Goal: Communication & Community: Ask a question

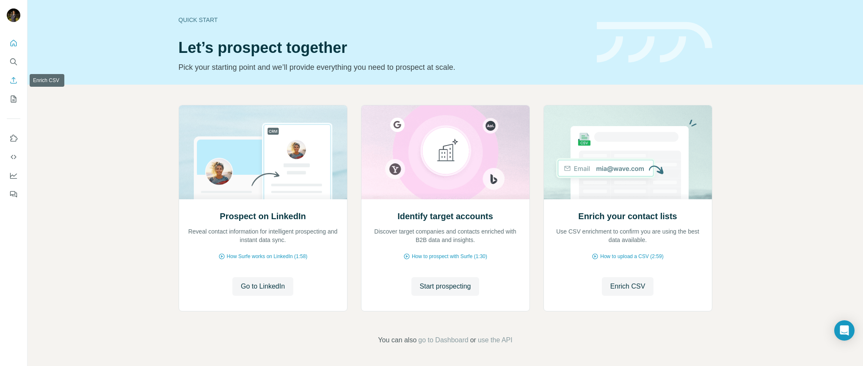
click at [12, 79] on icon "Enrich CSV" at bounding box center [13, 80] width 8 height 8
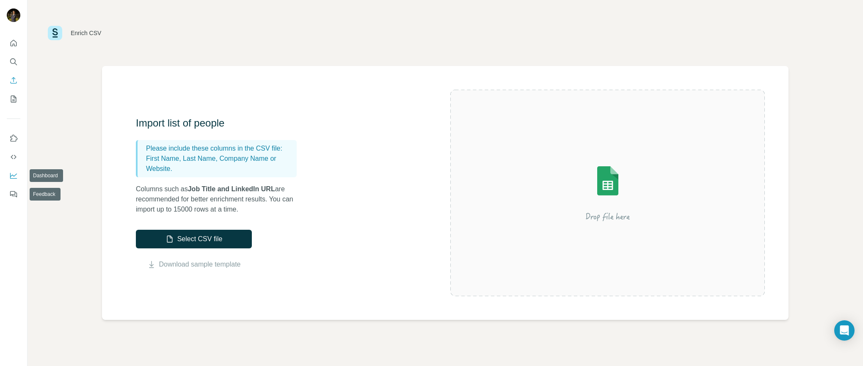
click at [12, 173] on icon "Dashboard" at bounding box center [13, 175] width 8 height 8
click at [13, 94] on button "My lists" at bounding box center [14, 98] width 14 height 15
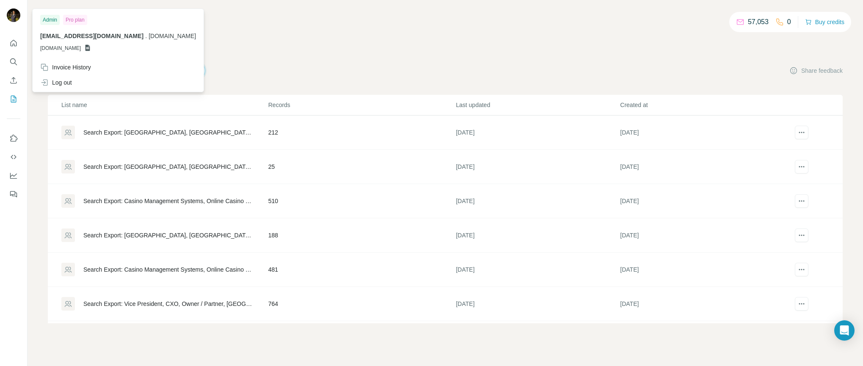
click at [15, 16] on img at bounding box center [14, 15] width 14 height 14
click at [477, 72] on div "My lists Companies People Share feedback" at bounding box center [445, 71] width 795 height 18
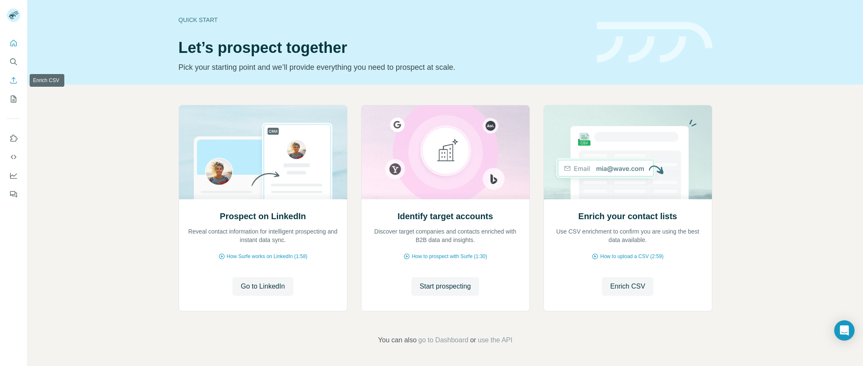
click at [11, 78] on icon "Enrich CSV" at bounding box center [13, 80] width 8 height 8
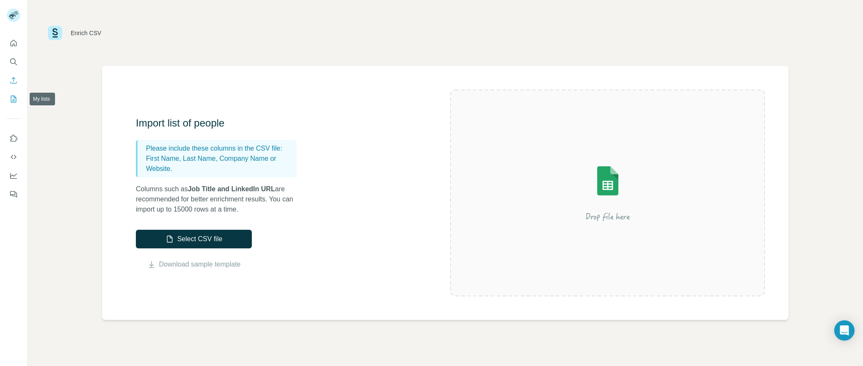
click at [16, 102] on icon "My lists" at bounding box center [14, 99] width 6 height 7
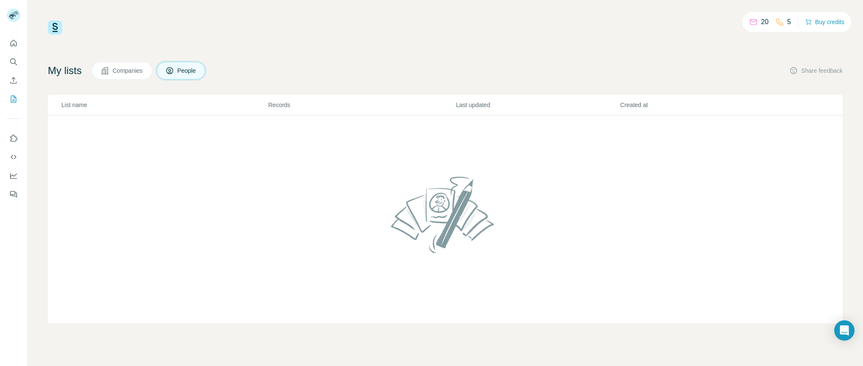
click at [137, 71] on span "Companies" at bounding box center [128, 70] width 31 height 8
click at [174, 70] on icon at bounding box center [170, 70] width 8 height 8
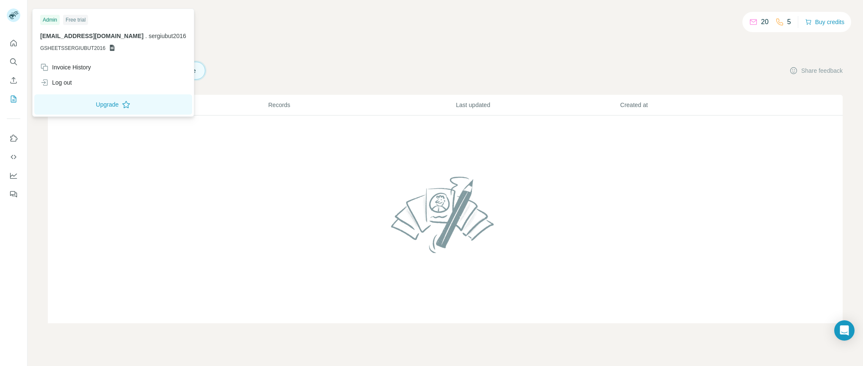
click at [15, 14] on icon at bounding box center [16, 13] width 4 height 2
click at [249, 46] on div "20 5 Buy credits My lists Companies People Share feedback List name Records Las…" at bounding box center [445, 171] width 795 height 303
click at [86, 67] on div "Invoice History" at bounding box center [65, 67] width 51 height 8
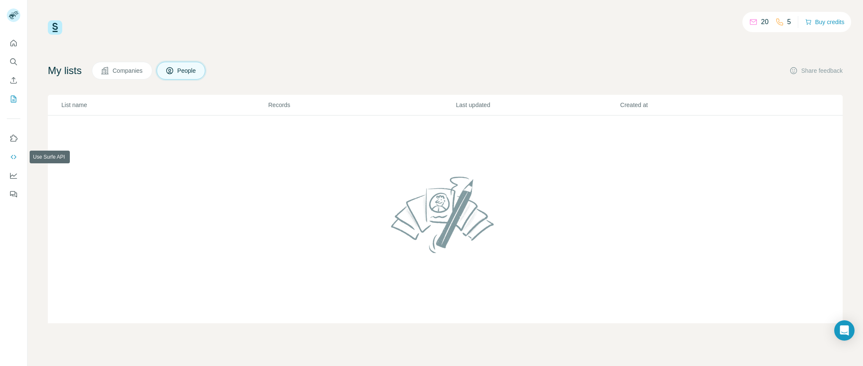
click at [14, 156] on icon "Use Surfe API" at bounding box center [13, 157] width 8 height 8
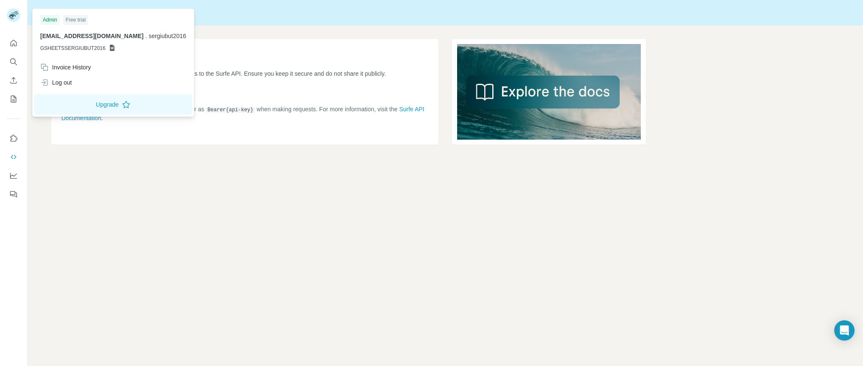
click at [11, 13] on rect at bounding box center [14, 15] width 14 height 14
click at [233, 15] on div "Surfe API" at bounding box center [446, 13] width 836 height 12
click at [15, 15] on rect at bounding box center [14, 15] width 14 height 14
click at [301, 31] on div "API Key Your API key is essential for authenticating requests to the Surfe API.…" at bounding box center [446, 105] width 836 height 160
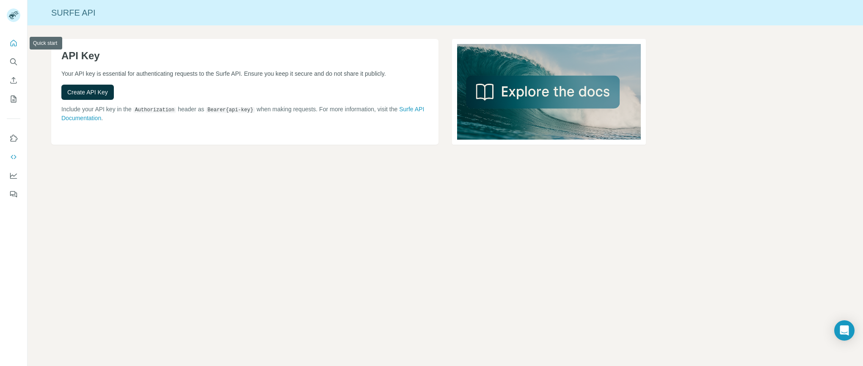
click at [8, 44] on button "Quick start" at bounding box center [14, 43] width 14 height 15
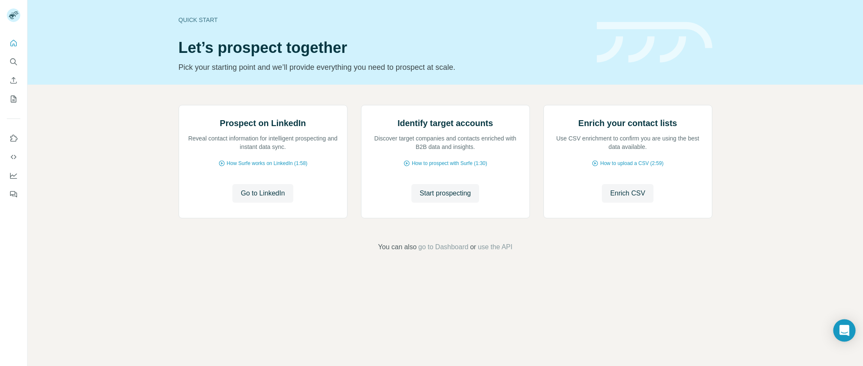
click at [847, 331] on icon "Open Intercom Messenger" at bounding box center [844, 330] width 10 height 11
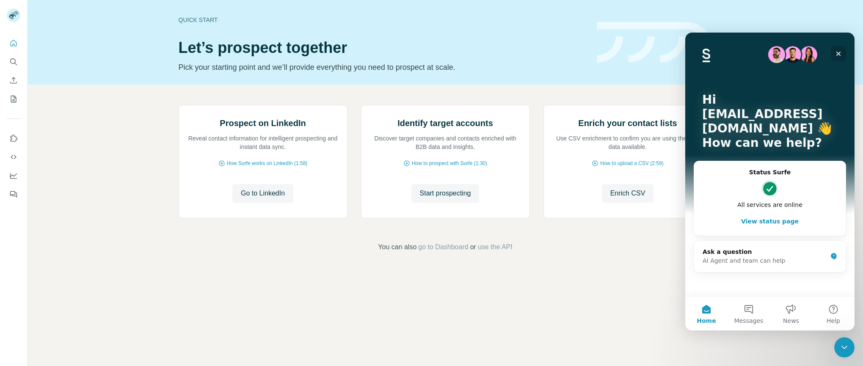
click at [841, 52] on icon "Close" at bounding box center [838, 54] width 5 height 5
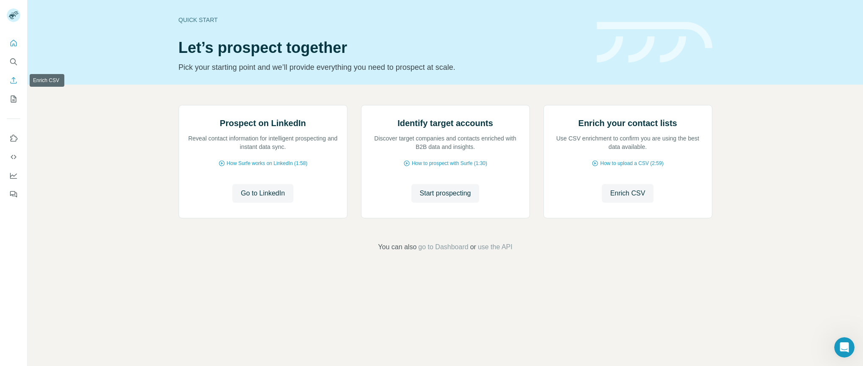
click at [14, 77] on icon "Enrich CSV" at bounding box center [13, 80] width 8 height 8
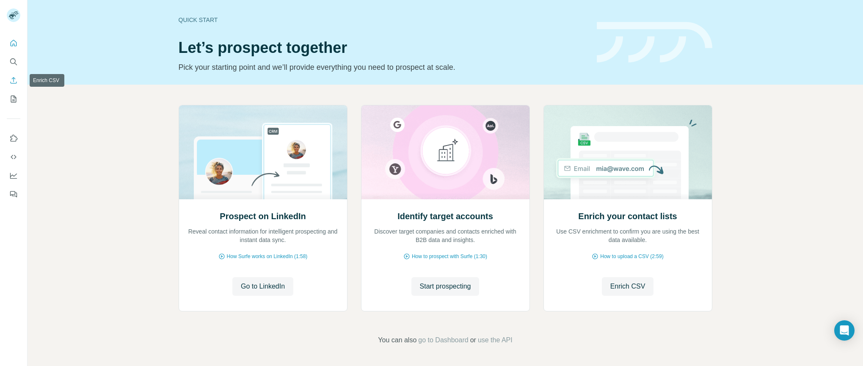
click at [12, 84] on icon "Enrich CSV" at bounding box center [13, 80] width 8 height 8
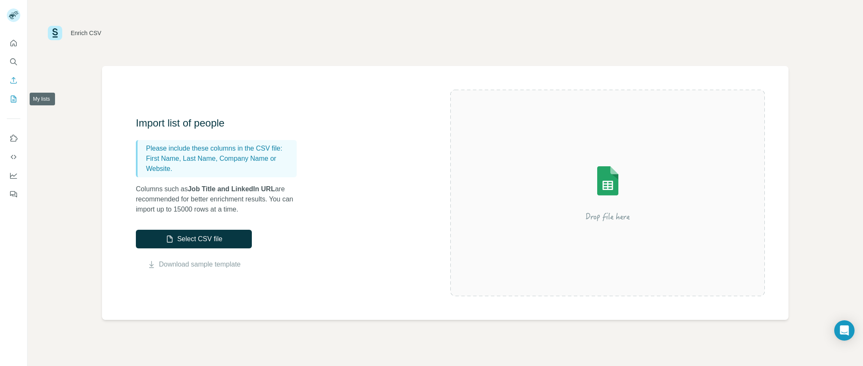
click at [13, 99] on icon "My lists" at bounding box center [14, 99] width 4 height 6
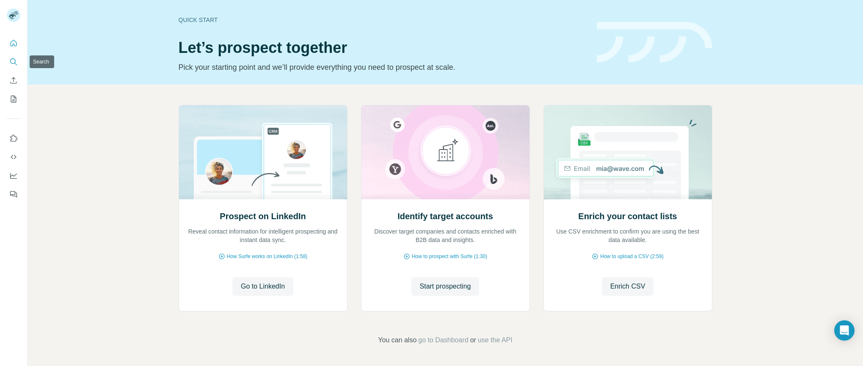
click at [11, 63] on icon "Search" at bounding box center [13, 62] width 8 height 8
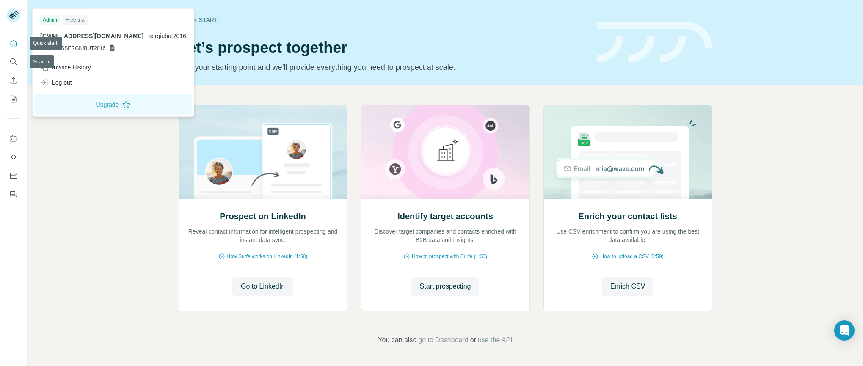
click at [13, 15] on icon at bounding box center [12, 16] width 7 height 5
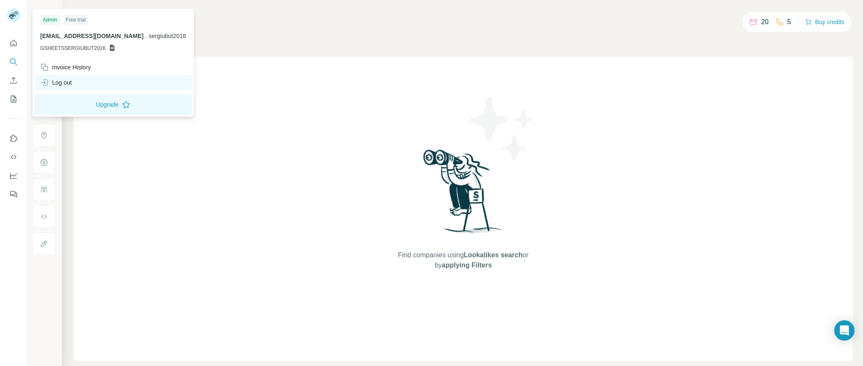
click at [74, 84] on div "Log out" at bounding box center [113, 82] width 156 height 15
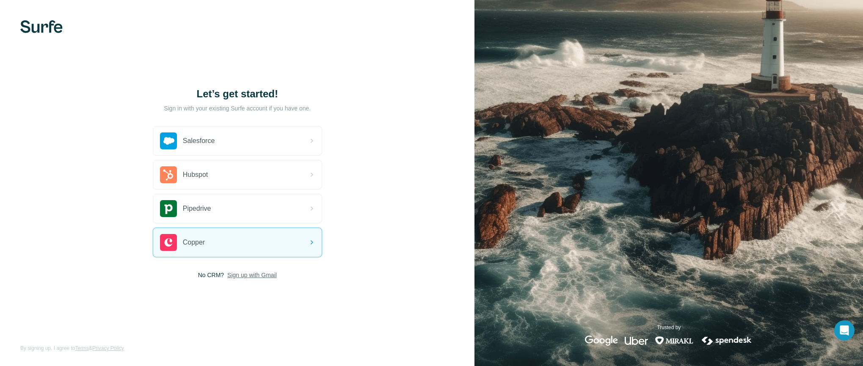
click at [258, 275] on span "Sign up with Gmail" at bounding box center [252, 275] width 50 height 8
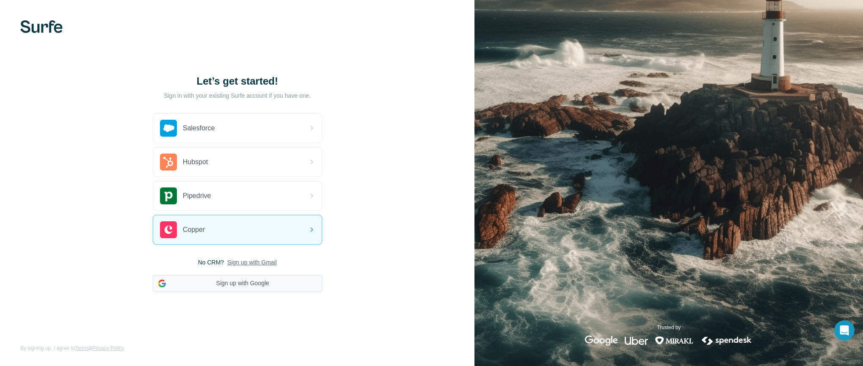
click at [254, 285] on button "Sign up with Google" at bounding box center [237, 283] width 169 height 17
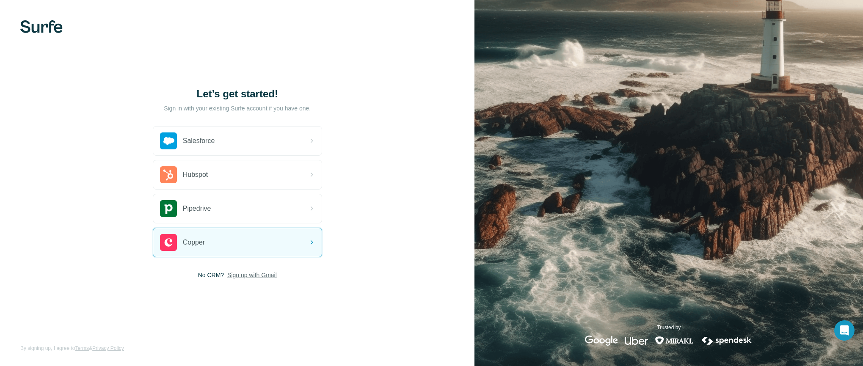
click at [246, 276] on span "Sign up with Gmail" at bounding box center [252, 275] width 50 height 8
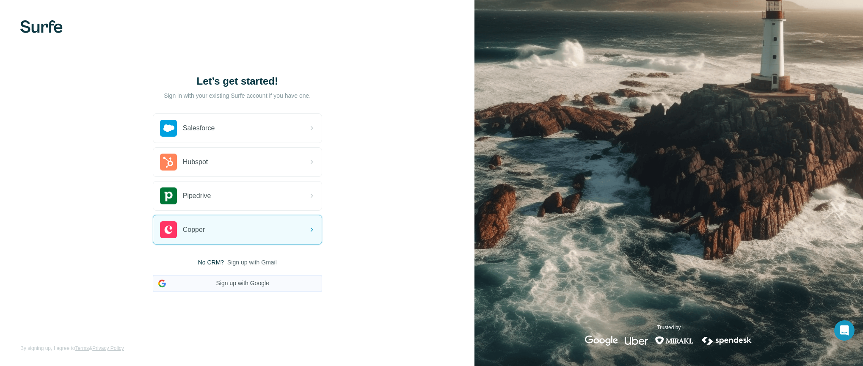
click at [250, 282] on button "Sign up with Google" at bounding box center [237, 283] width 169 height 17
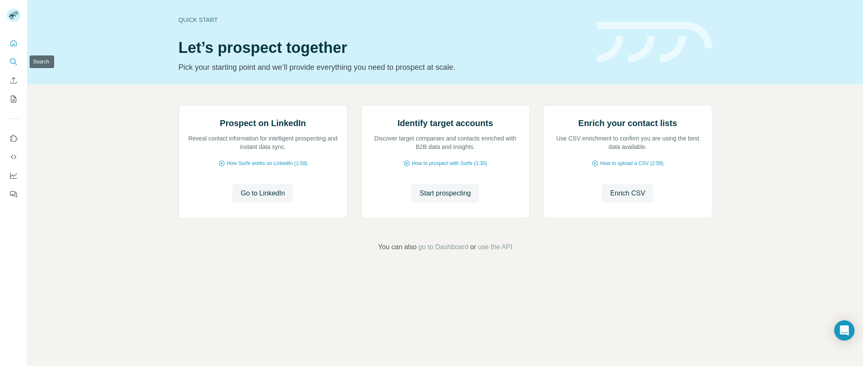
click at [13, 62] on icon "Search" at bounding box center [13, 62] width 8 height 8
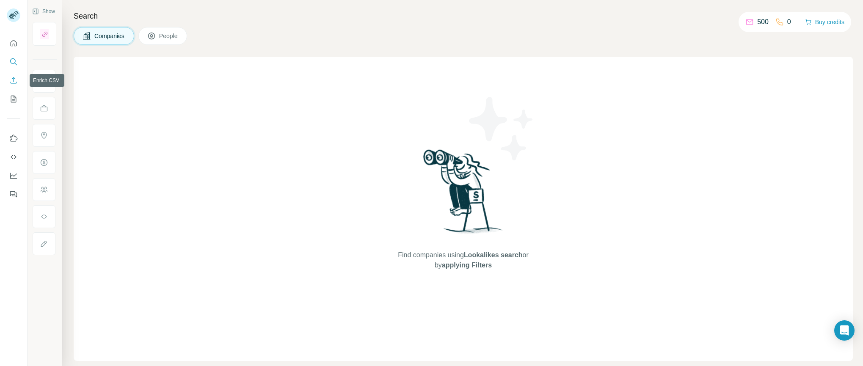
click at [13, 83] on icon "Enrich CSV" at bounding box center [13, 80] width 8 height 8
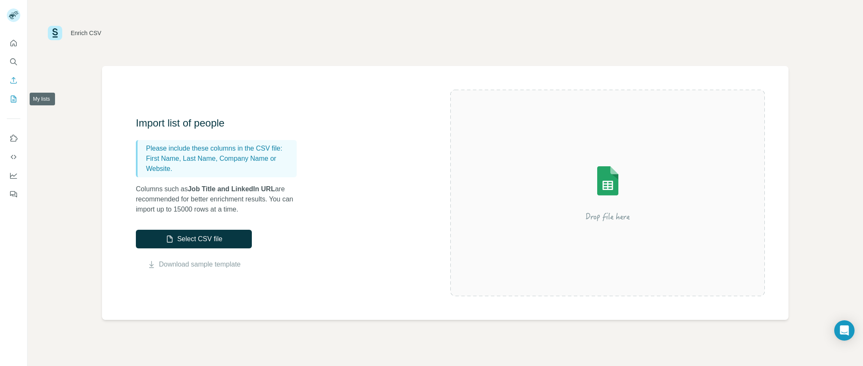
click at [13, 97] on icon "My lists" at bounding box center [13, 99] width 8 height 8
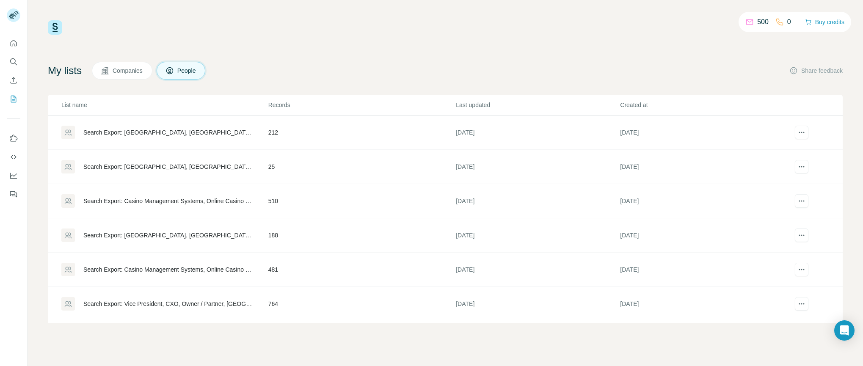
click at [485, 59] on div "500 0 Buy credits My lists Companies People Share feedback List name Records La…" at bounding box center [445, 171] width 795 height 303
click at [762, 21] on p "500" at bounding box center [762, 22] width 11 height 10
click at [761, 21] on p "500" at bounding box center [762, 22] width 11 height 10
click at [14, 83] on icon "Enrich CSV" at bounding box center [14, 80] width 6 height 6
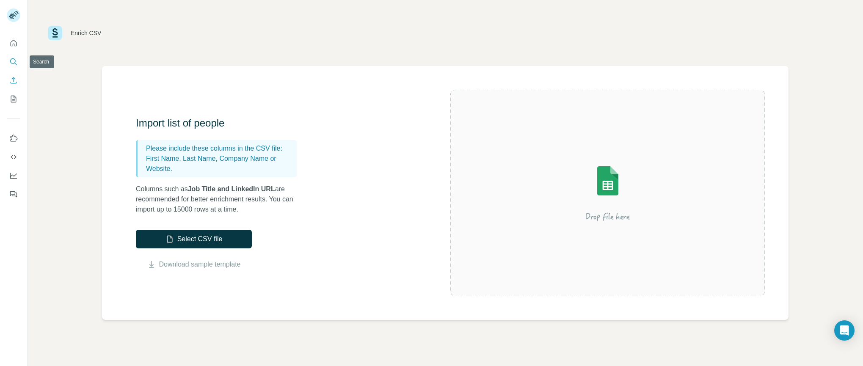
click at [10, 60] on icon "Search" at bounding box center [13, 62] width 8 height 8
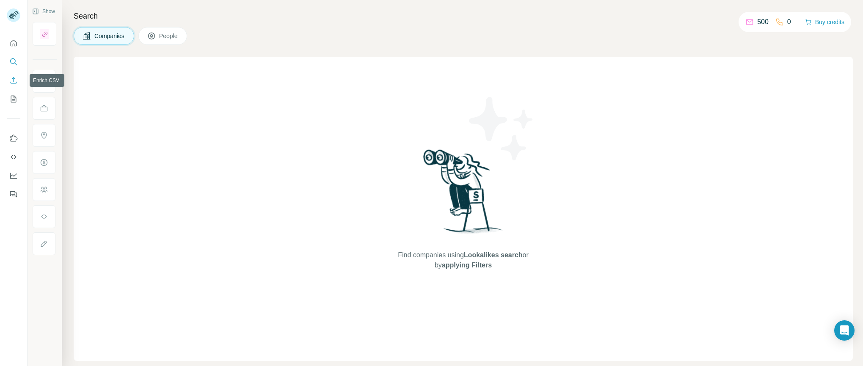
click at [12, 83] on icon "Enrich CSV" at bounding box center [13, 80] width 8 height 8
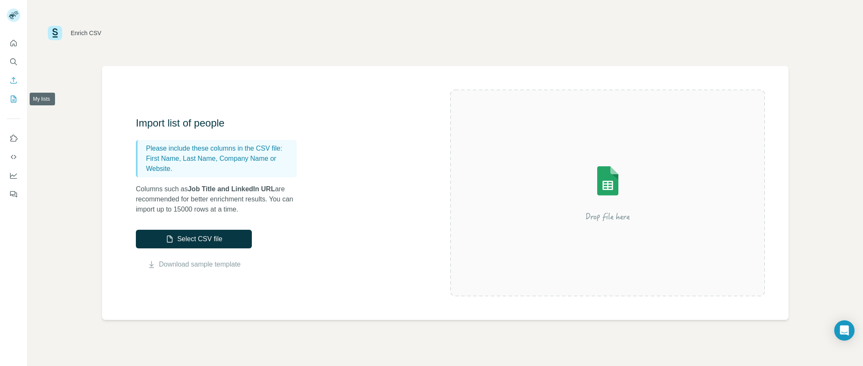
click at [11, 99] on icon "My lists" at bounding box center [13, 99] width 8 height 8
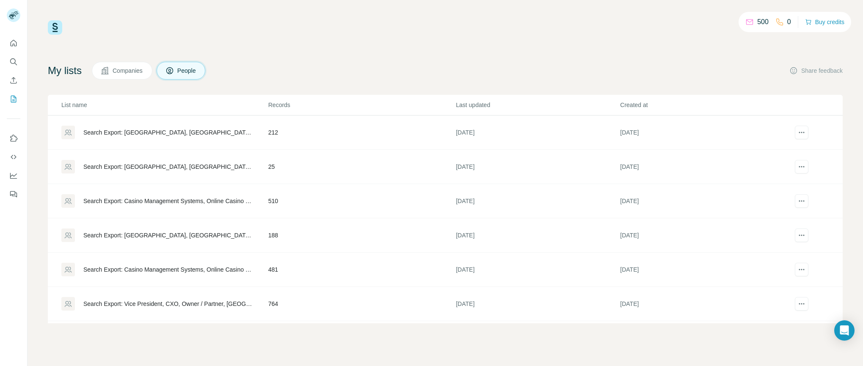
click at [56, 26] on img at bounding box center [55, 27] width 14 height 14
click at [17, 43] on icon "Quick start" at bounding box center [13, 43] width 8 height 8
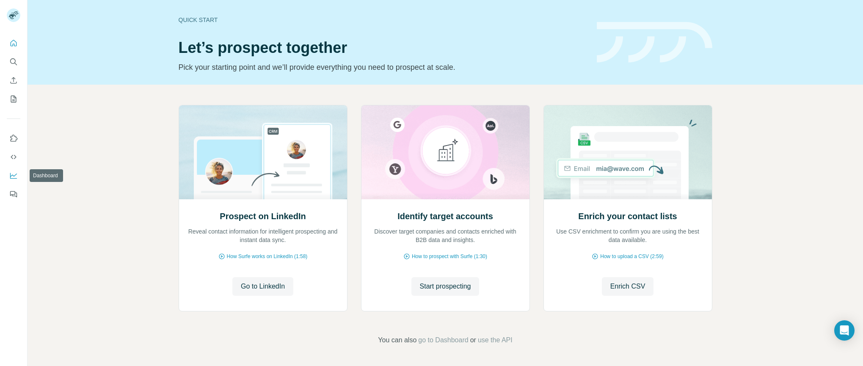
click at [14, 172] on icon "Dashboard" at bounding box center [13, 175] width 8 height 8
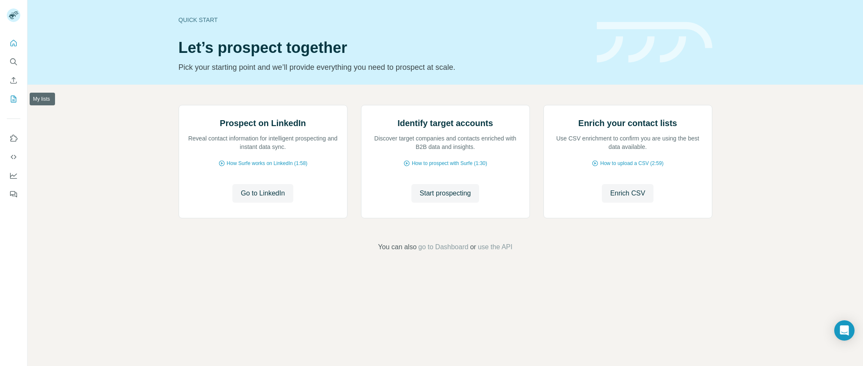
click at [8, 95] on button "My lists" at bounding box center [14, 98] width 14 height 15
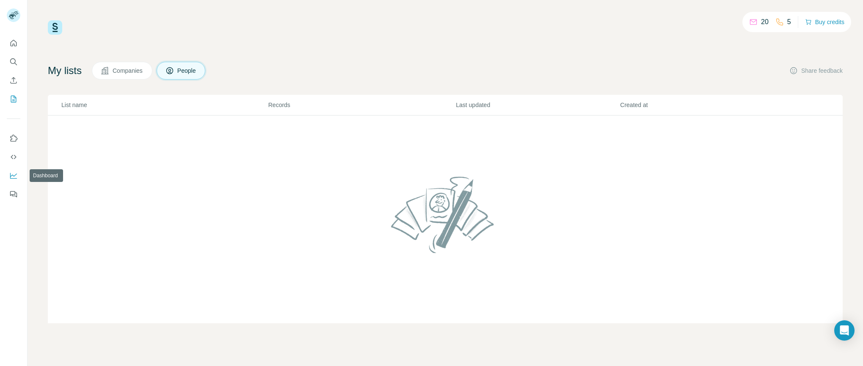
click at [11, 173] on icon "Dashboard" at bounding box center [13, 175] width 8 height 8
click at [761, 22] on p "20" at bounding box center [765, 22] width 8 height 10
click at [132, 72] on span "Companies" at bounding box center [128, 70] width 31 height 8
click at [174, 72] on icon at bounding box center [170, 70] width 8 height 8
click at [13, 154] on icon "Use Surfe API" at bounding box center [13, 157] width 8 height 8
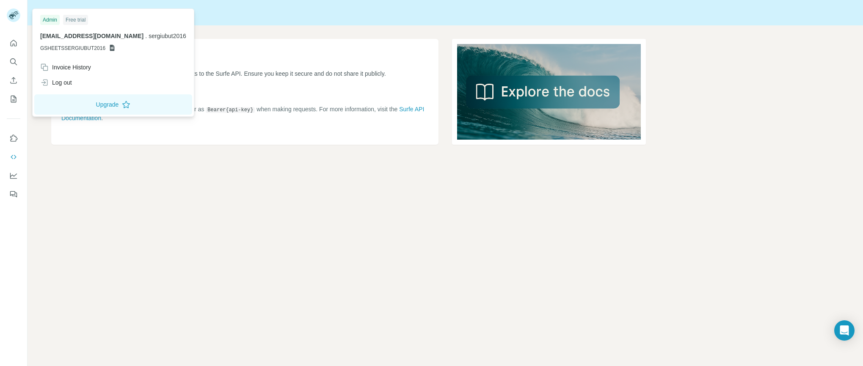
click at [13, 16] on icon at bounding box center [12, 16] width 7 height 5
click at [13, 98] on icon "My lists" at bounding box center [13, 99] width 8 height 8
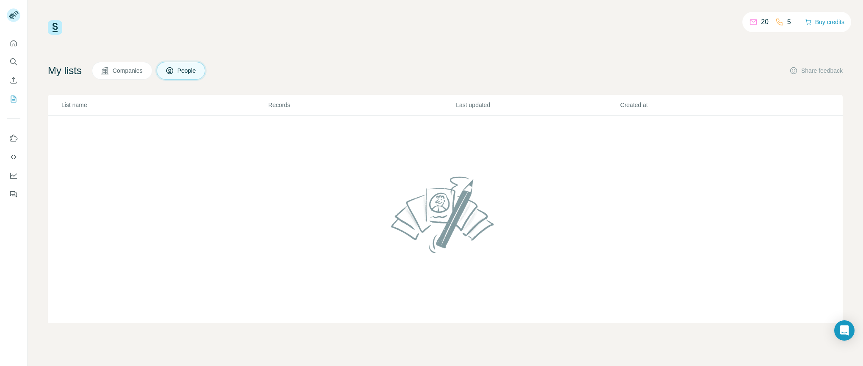
click at [137, 71] on span "Companies" at bounding box center [128, 70] width 31 height 8
click at [182, 68] on button "People" at bounding box center [181, 71] width 49 height 18
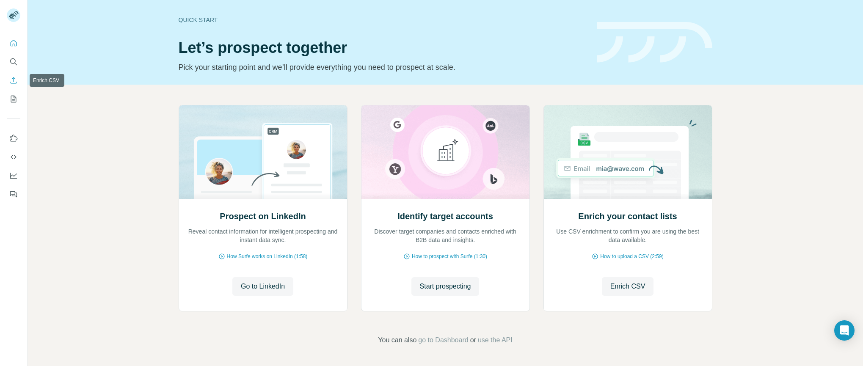
click at [12, 76] on icon "Enrich CSV" at bounding box center [13, 80] width 8 height 8
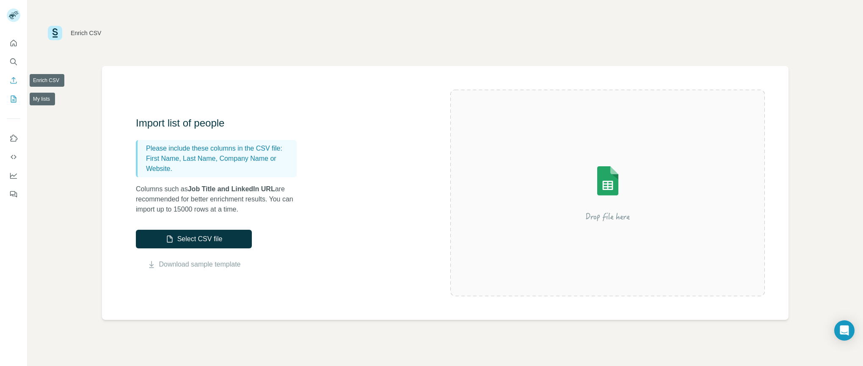
click at [15, 94] on button "My lists" at bounding box center [14, 98] width 14 height 15
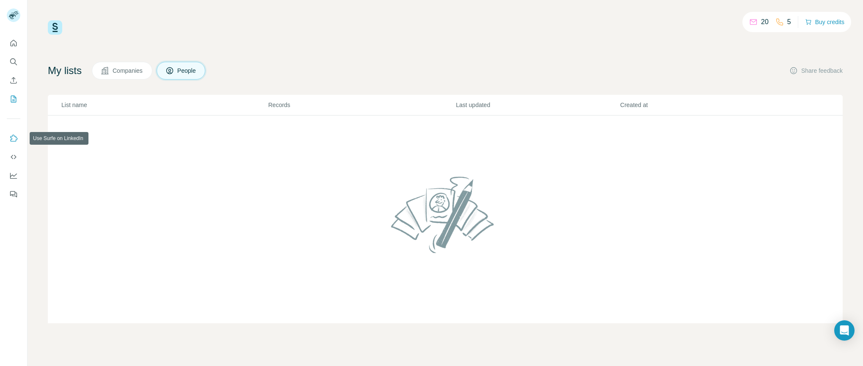
click at [15, 136] on icon "Use Surfe on LinkedIn" at bounding box center [13, 138] width 8 height 8
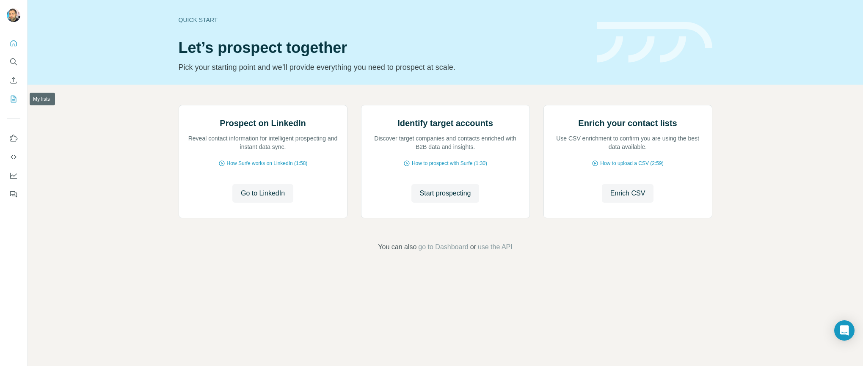
click at [14, 99] on icon "My lists" at bounding box center [13, 99] width 8 height 8
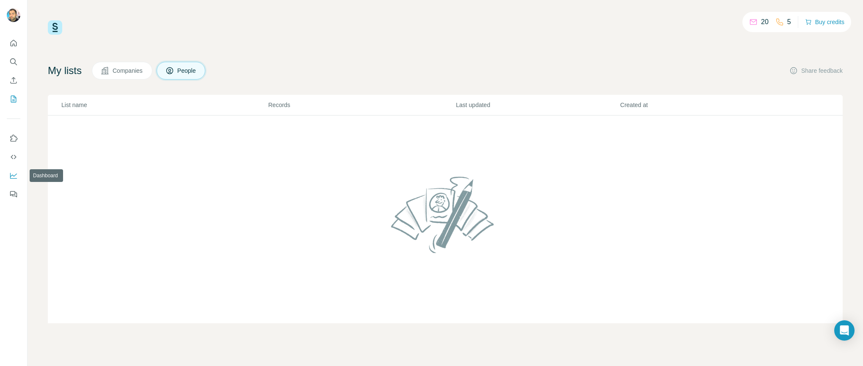
click at [13, 177] on icon "Dashboard" at bounding box center [13, 175] width 8 height 8
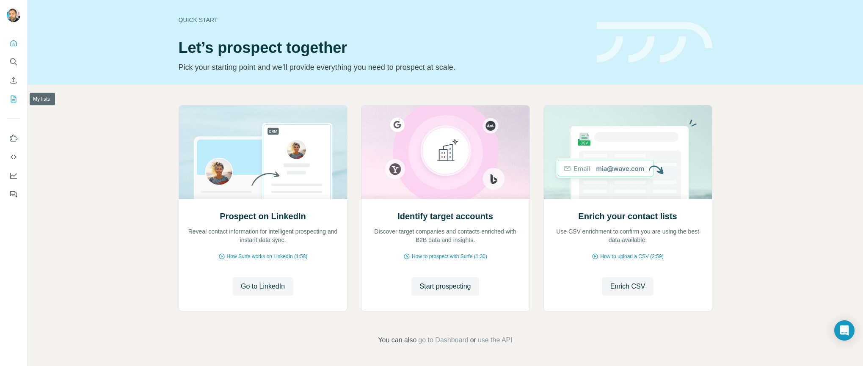
click at [11, 99] on icon "My lists" at bounding box center [13, 99] width 8 height 8
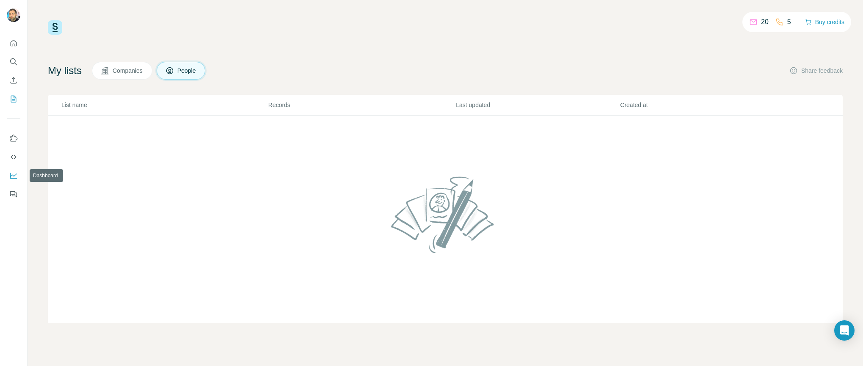
click at [12, 179] on icon "Dashboard" at bounding box center [13, 176] width 7 height 6
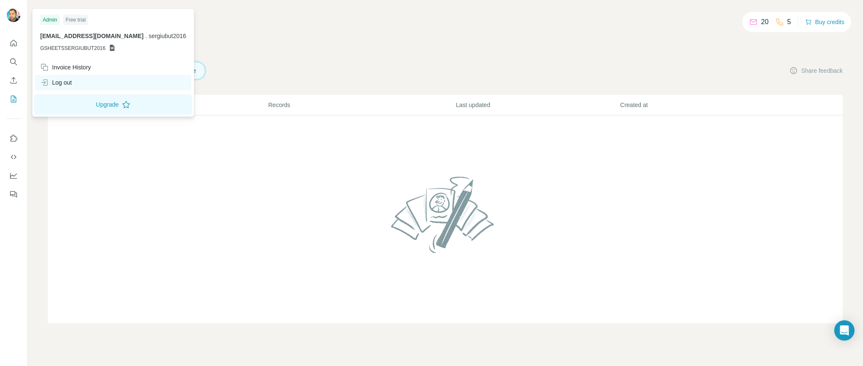
click at [71, 83] on div "Log out" at bounding box center [56, 82] width 32 height 8
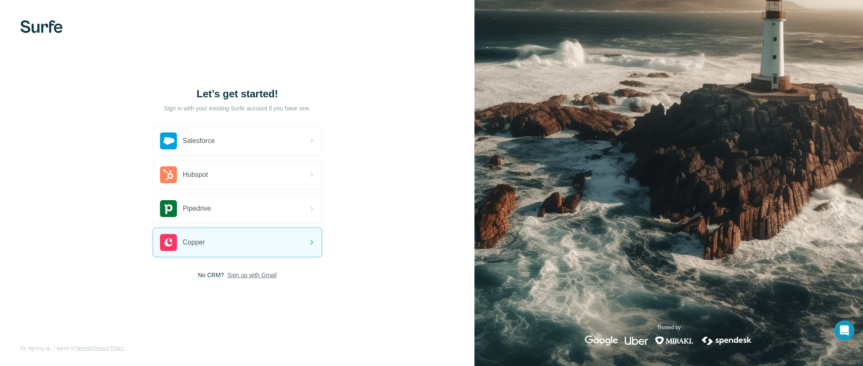
click at [254, 276] on span "Sign up with Gmail" at bounding box center [252, 275] width 50 height 8
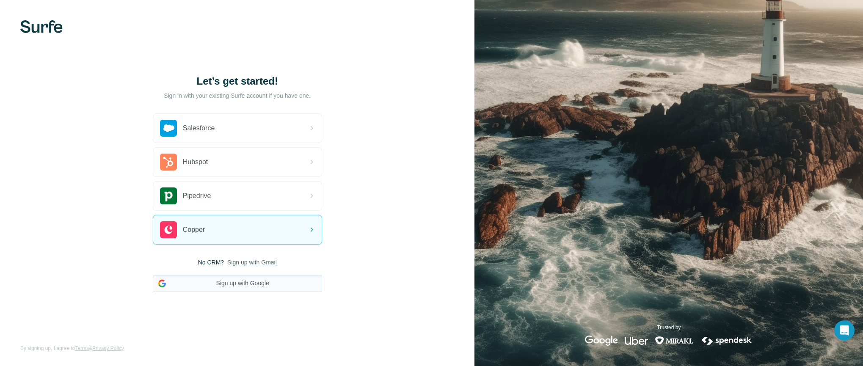
click at [250, 285] on button "Sign up with Google" at bounding box center [237, 283] width 169 height 17
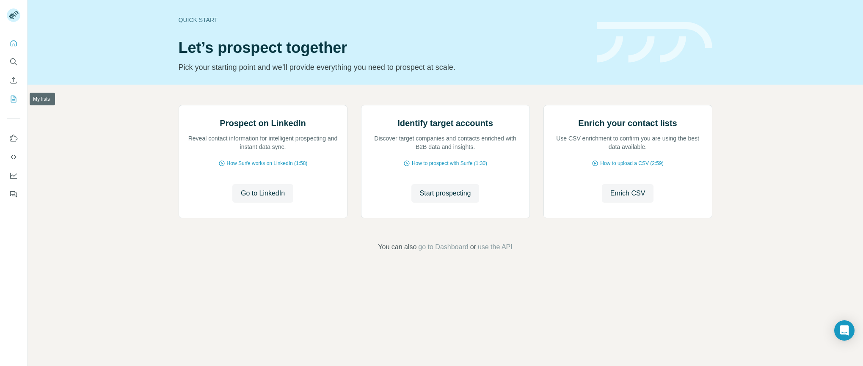
click at [12, 100] on icon "My lists" at bounding box center [13, 99] width 8 height 8
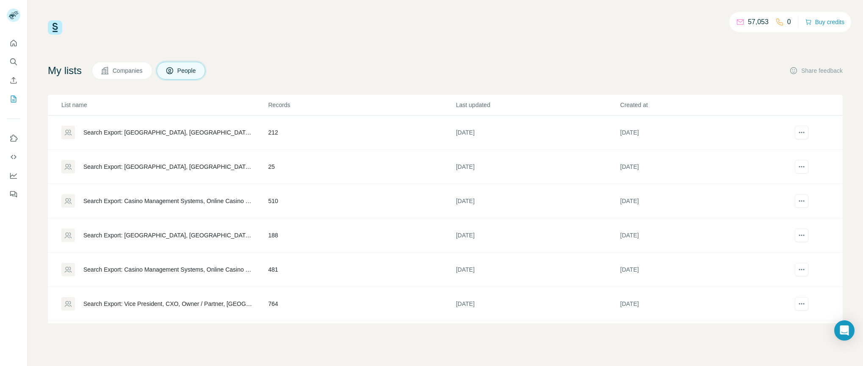
click at [314, 73] on div "My lists Companies People Share feedback" at bounding box center [445, 71] width 795 height 18
click at [750, 22] on p "57,053" at bounding box center [758, 22] width 21 height 10
click at [848, 330] on icon "Open Intercom Messenger" at bounding box center [844, 330] width 10 height 11
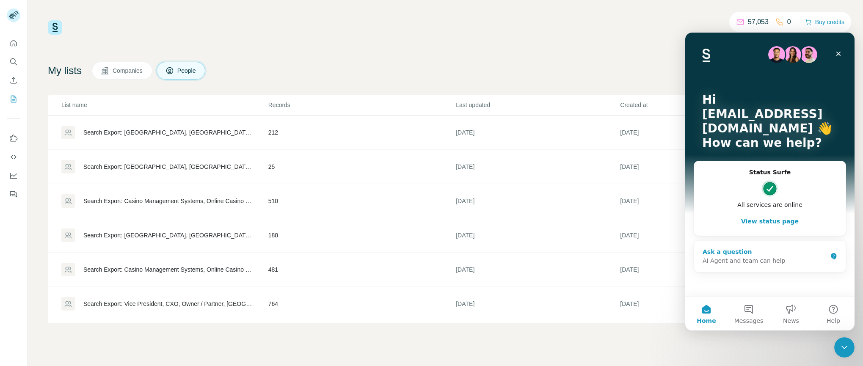
click at [732, 260] on div "AI Agent and team can help" at bounding box center [765, 261] width 124 height 9
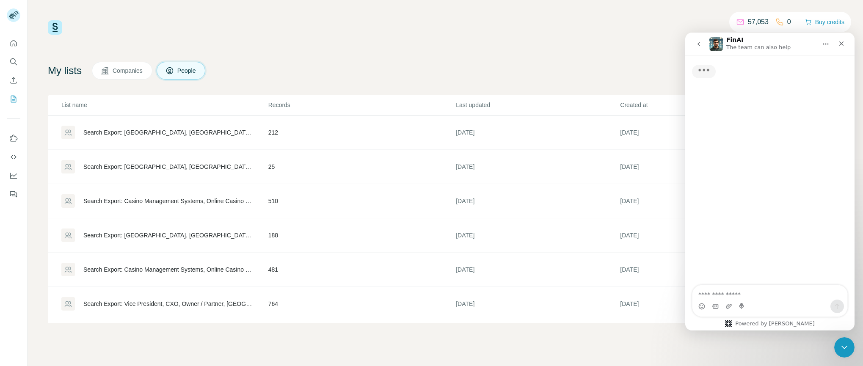
click at [729, 293] on textarea "Ask a question…" at bounding box center [769, 292] width 155 height 14
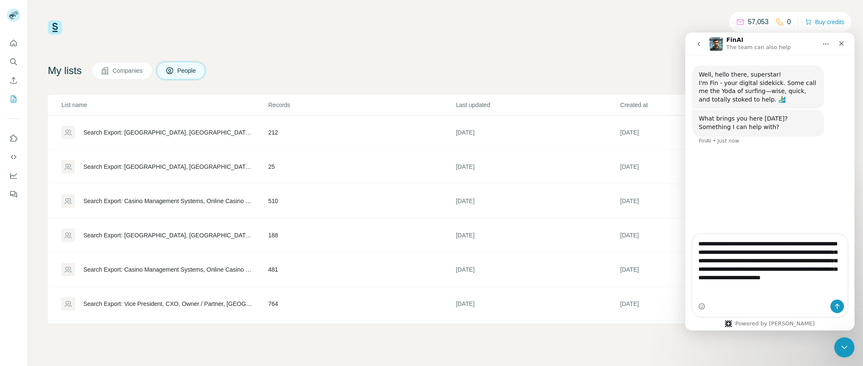
type textarea "**********"
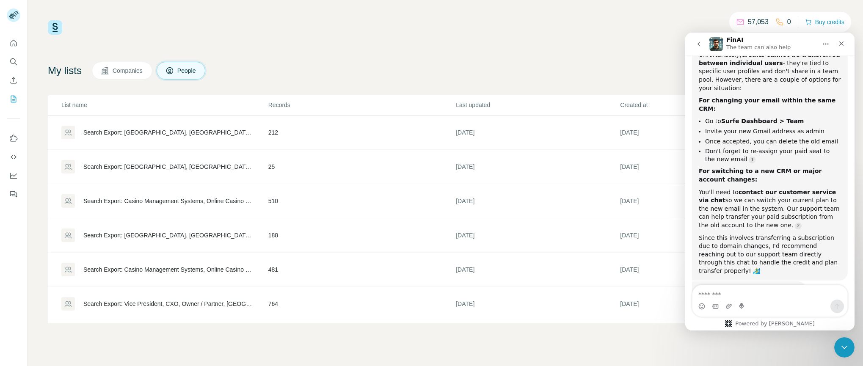
scroll to position [226, 0]
type textarea "**********"
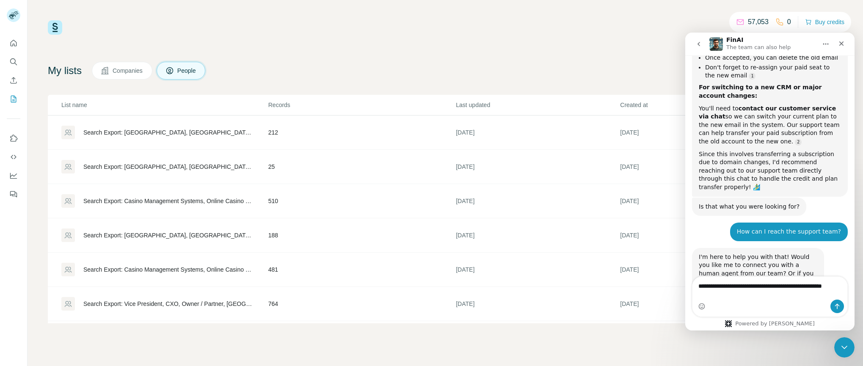
scroll to position [317, 0]
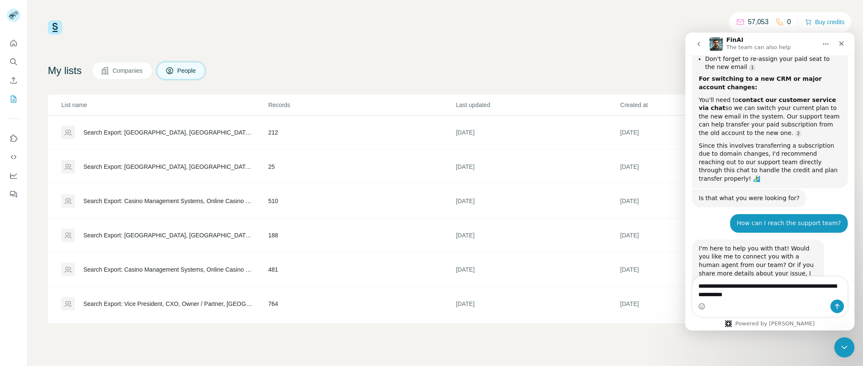
type textarea "**********"
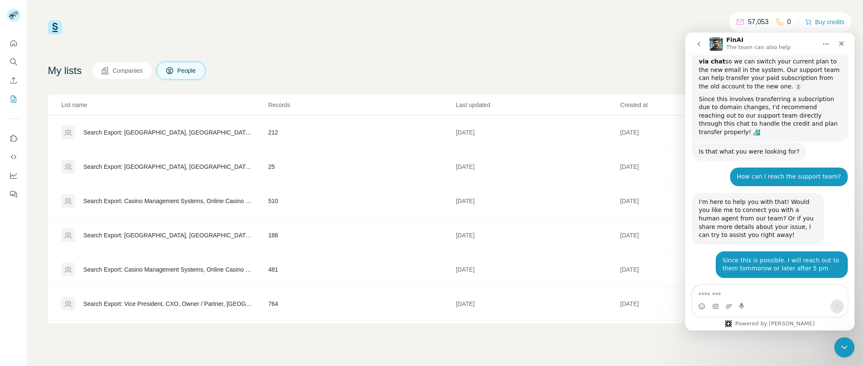
scroll to position [384, 0]
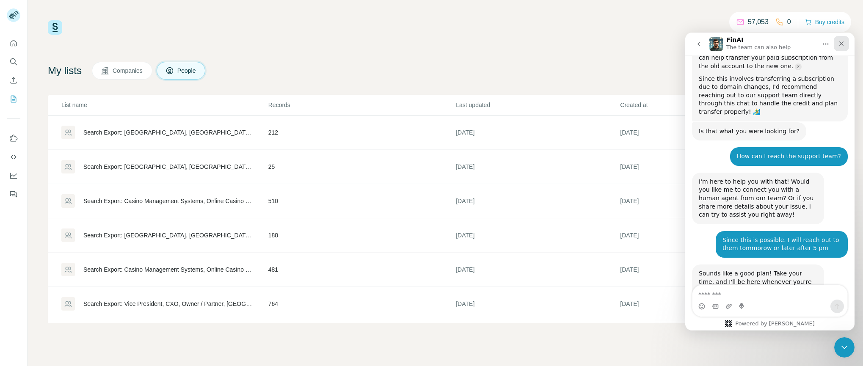
click at [841, 42] on icon "Close" at bounding box center [841, 43] width 5 height 5
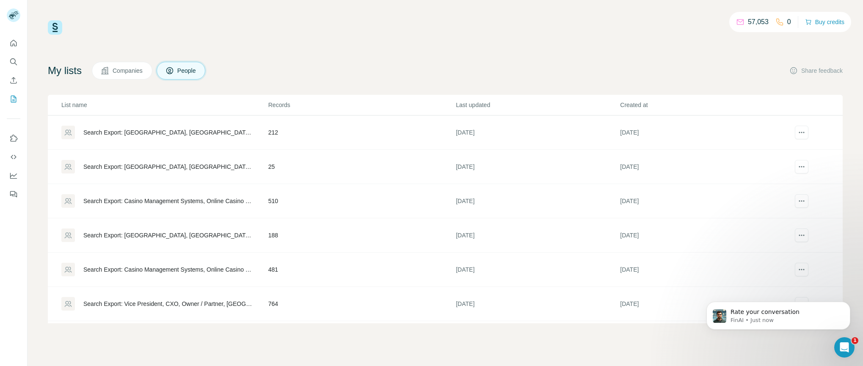
scroll to position [535, 0]
click at [342, 43] on div "57,053 0 Buy credits My lists Companies People Share feedback List name Records…" at bounding box center [445, 171] width 795 height 303
click at [797, 133] on icon "actions" at bounding box center [801, 132] width 8 height 8
click at [743, 78] on div "My lists Companies People Share feedback" at bounding box center [445, 71] width 795 height 18
